Goal: Task Accomplishment & Management: Manage account settings

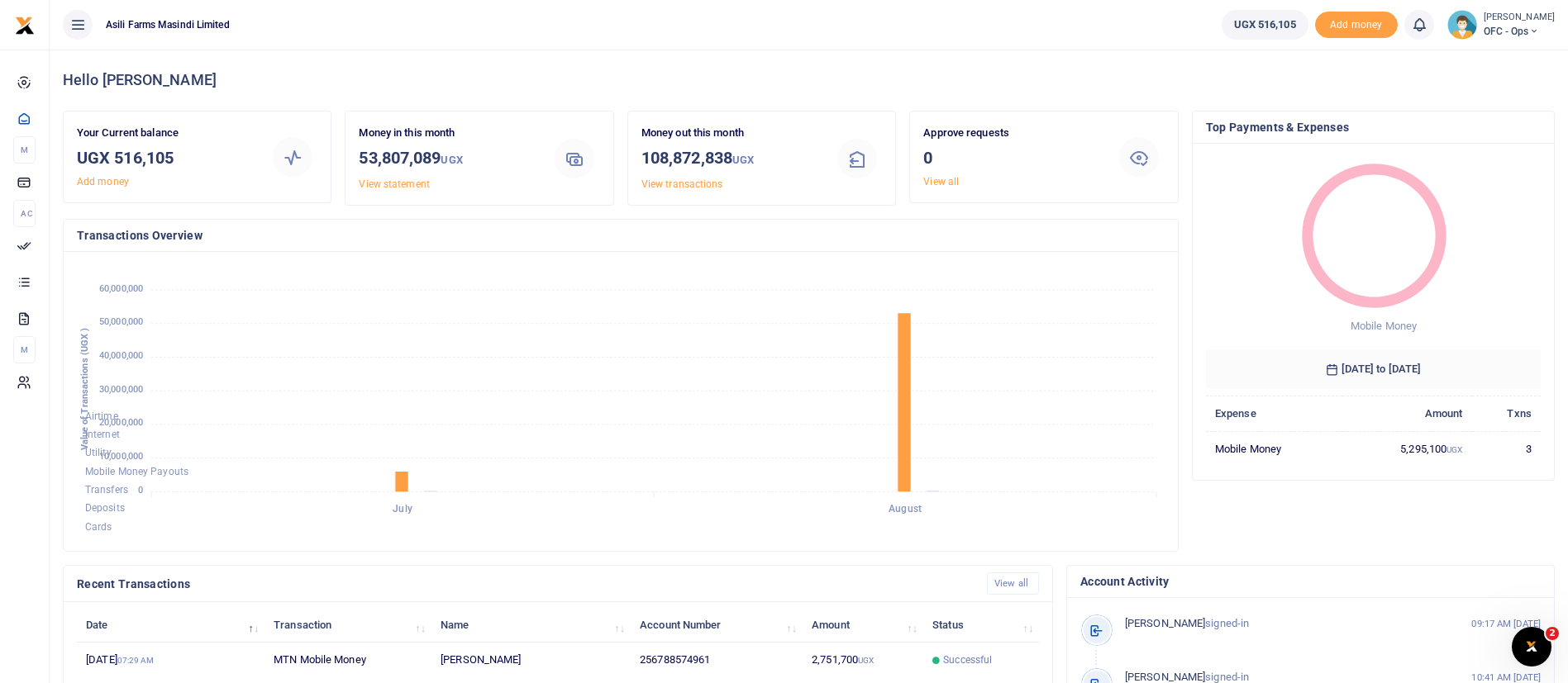
scroll to position [304, 0]
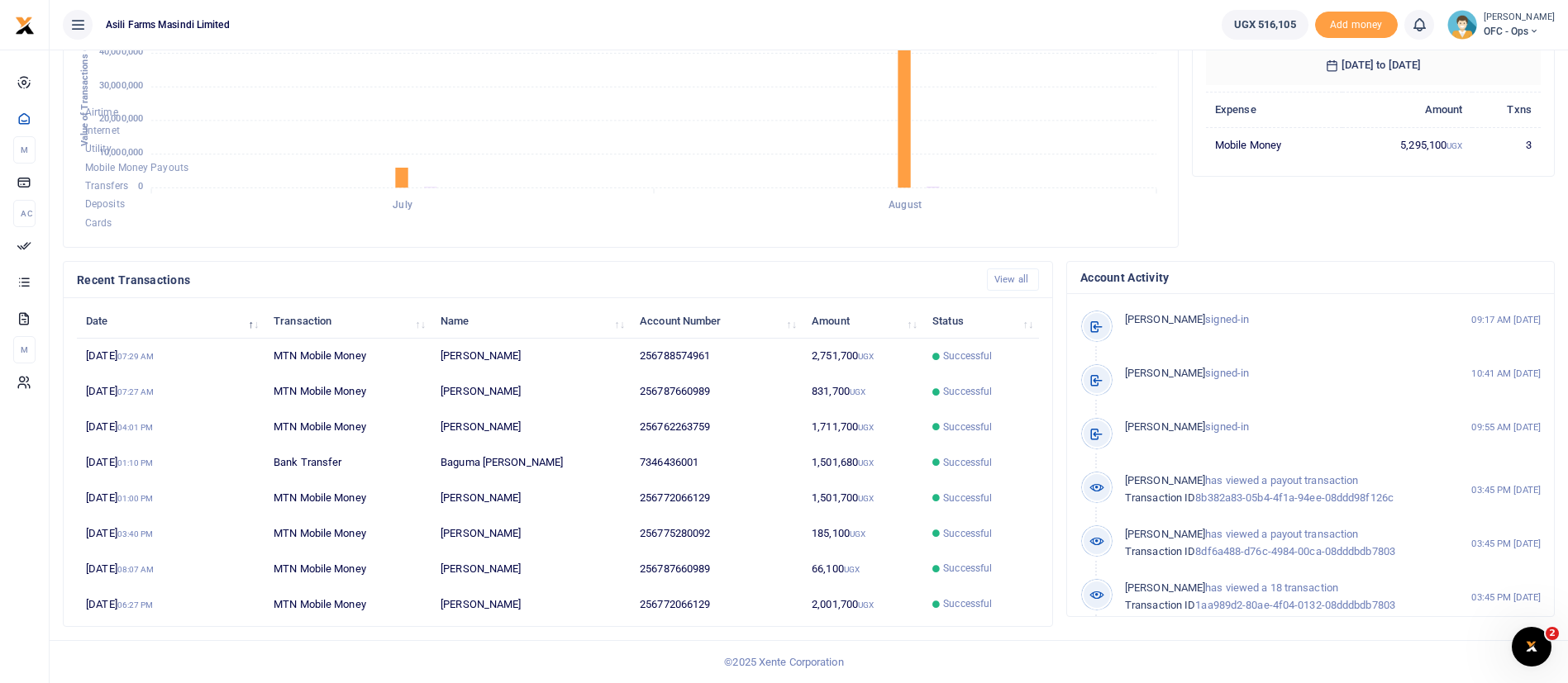
click at [1484, 33] on span "OFC - Ops" at bounding box center [1520, 31] width 71 height 15
click at [1509, 57] on link "Switch accounts" at bounding box center [1506, 60] width 131 height 23
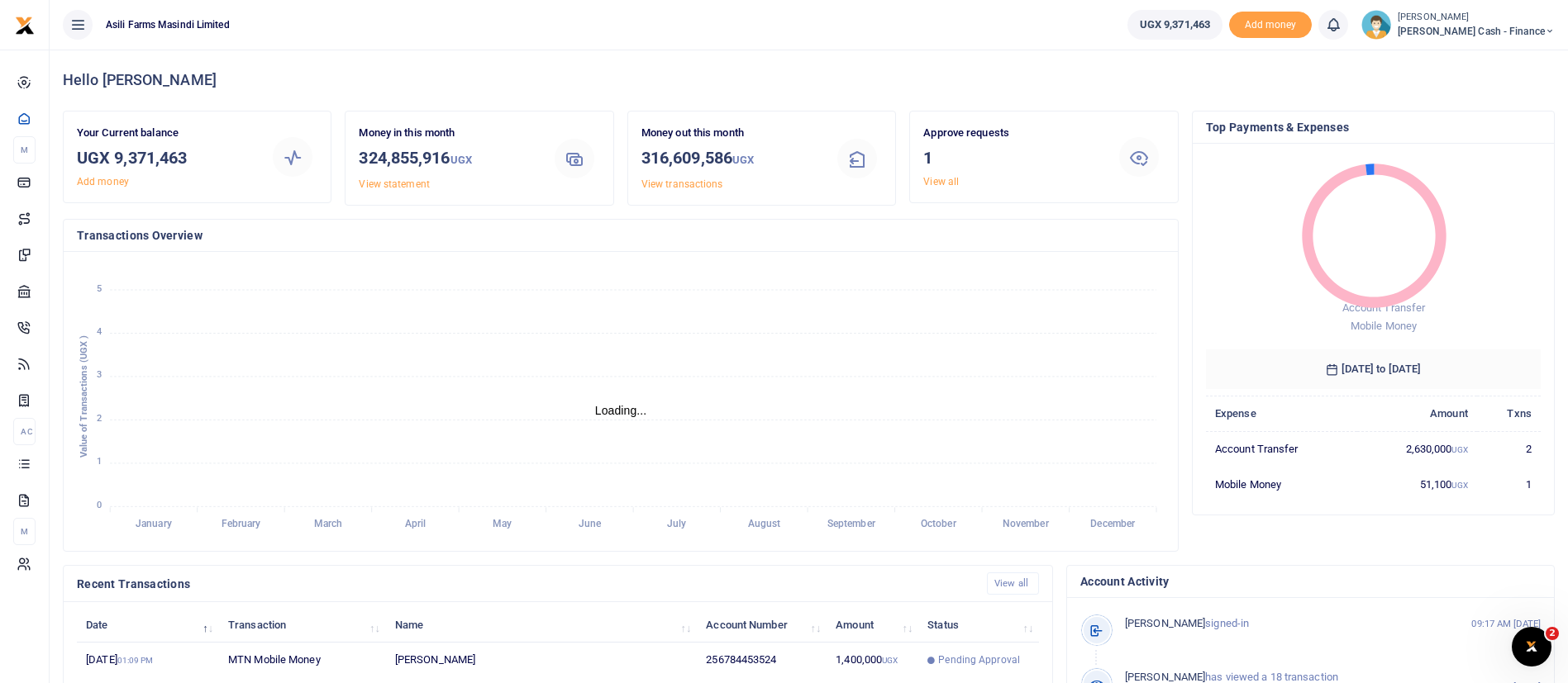
scroll to position [304, 0]
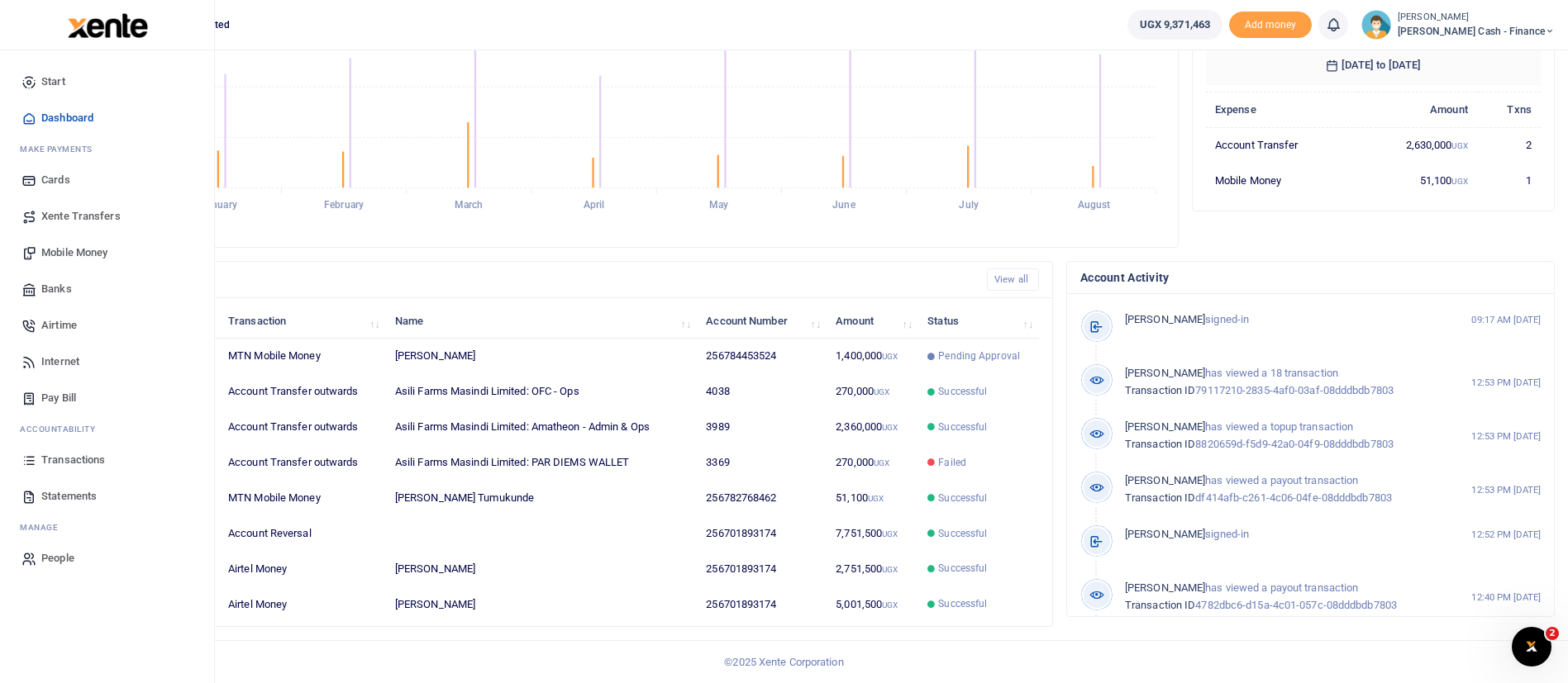
click at [73, 458] on span "Transactions" at bounding box center [73, 460] width 63 height 17
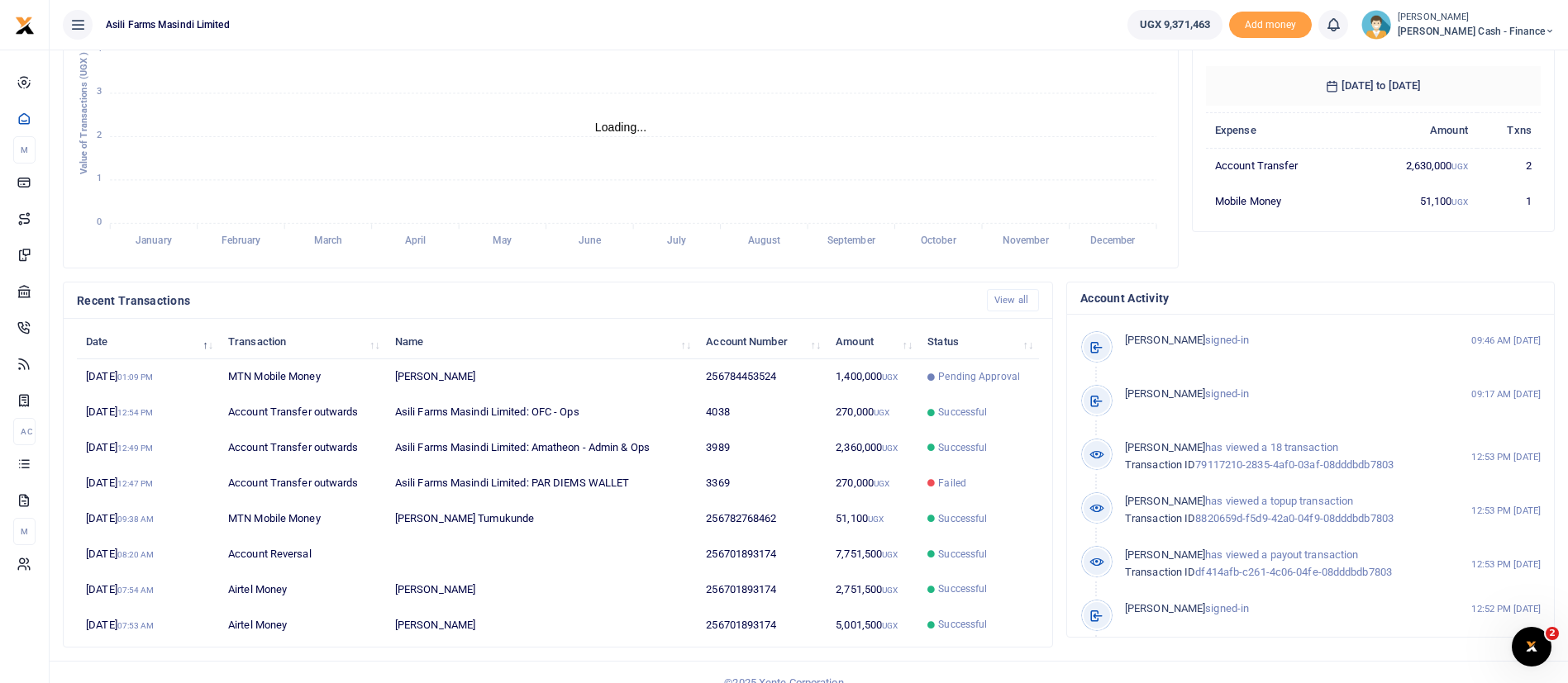
scroll to position [304, 0]
